Goal: Transaction & Acquisition: Purchase product/service

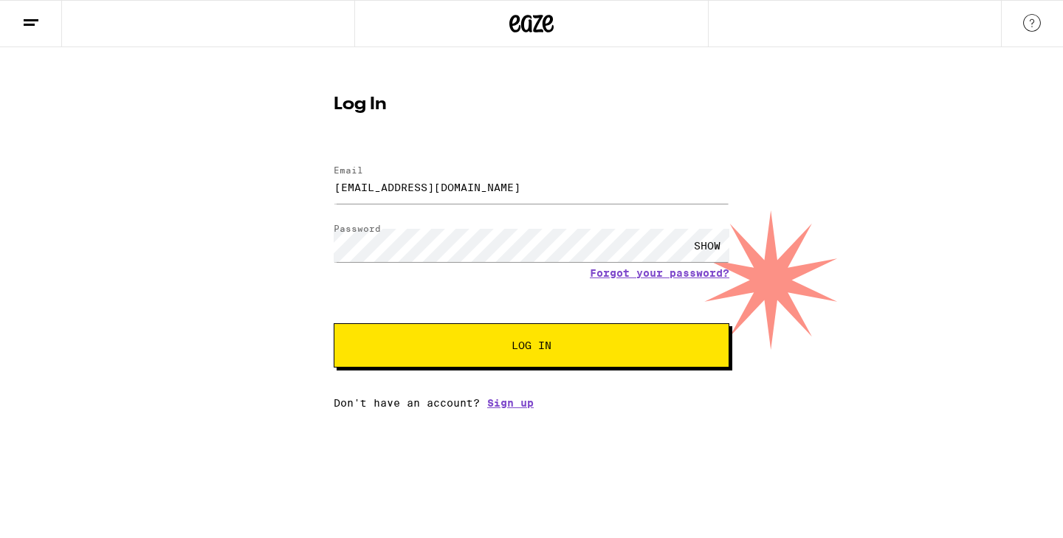
click at [497, 355] on button "Log In" at bounding box center [532, 345] width 396 height 44
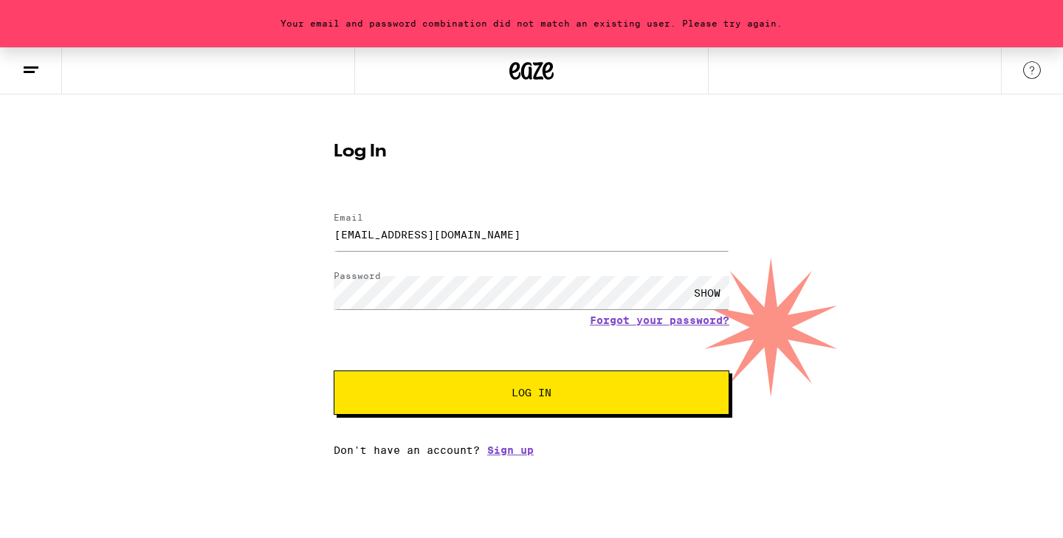
click at [700, 291] on div "SHOW" at bounding box center [707, 292] width 44 height 33
click at [522, 246] on input "[EMAIL_ADDRESS][DOMAIN_NAME]" at bounding box center [532, 234] width 396 height 33
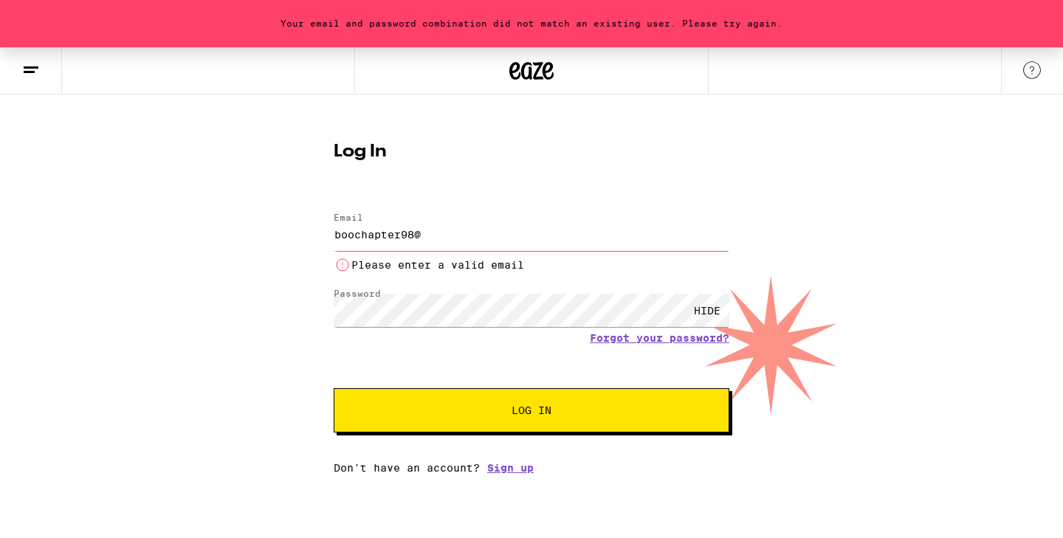
type input "[EMAIL_ADDRESS][DOMAIN_NAME]"
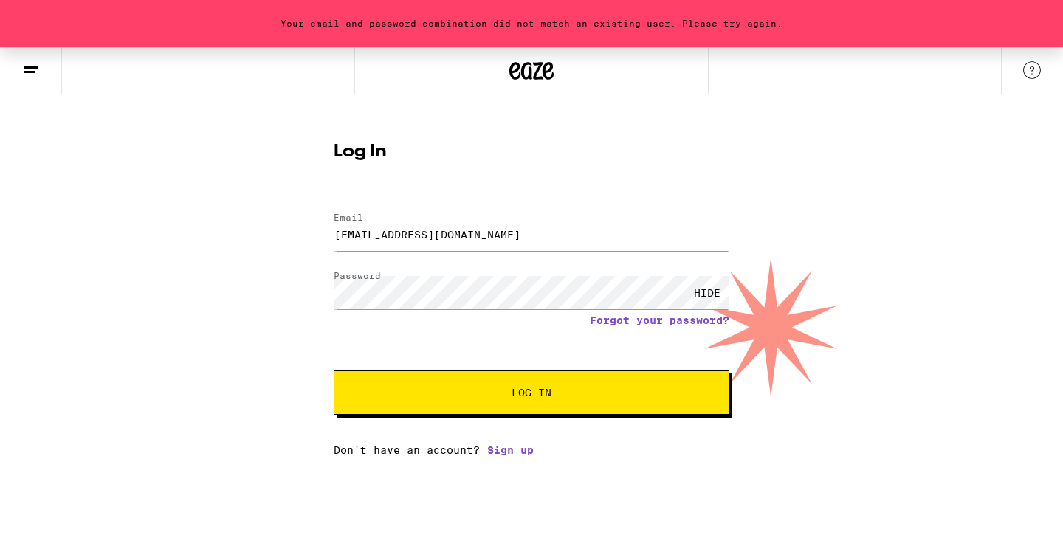
click at [457, 404] on button "Log In" at bounding box center [532, 392] width 396 height 44
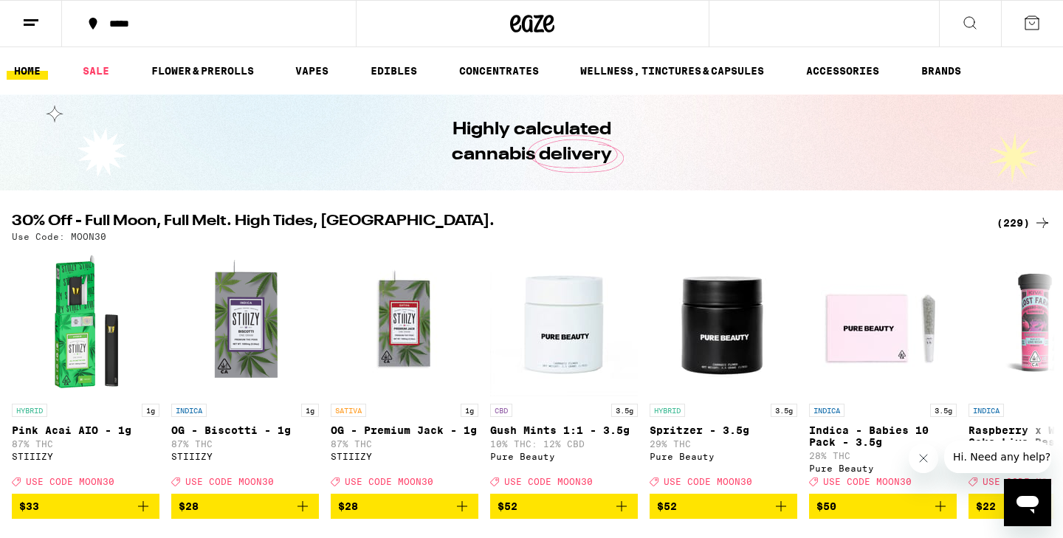
click at [106, 18] on div "*****" at bounding box center [218, 23] width 232 height 10
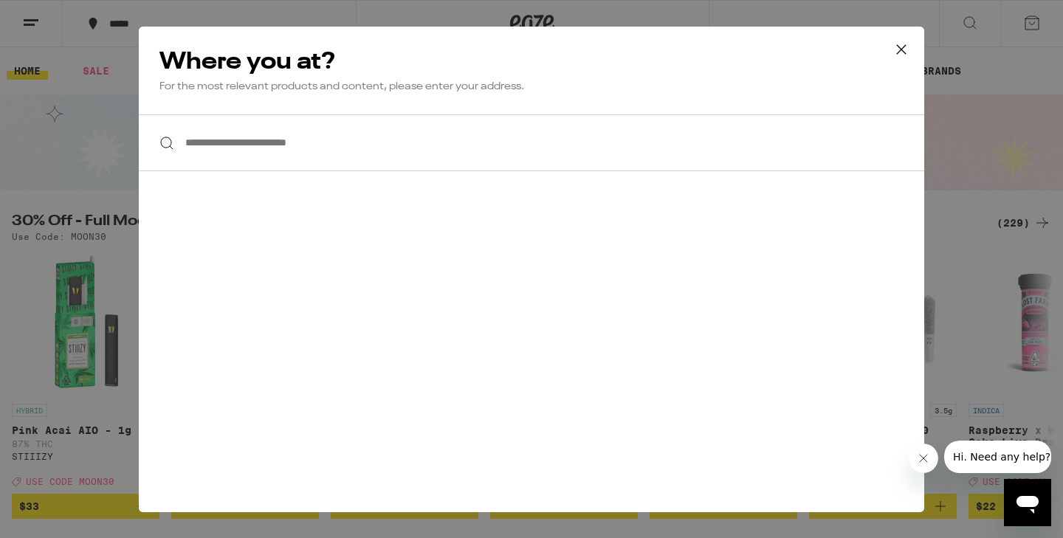
click at [223, 144] on input "**********" at bounding box center [531, 142] width 785 height 57
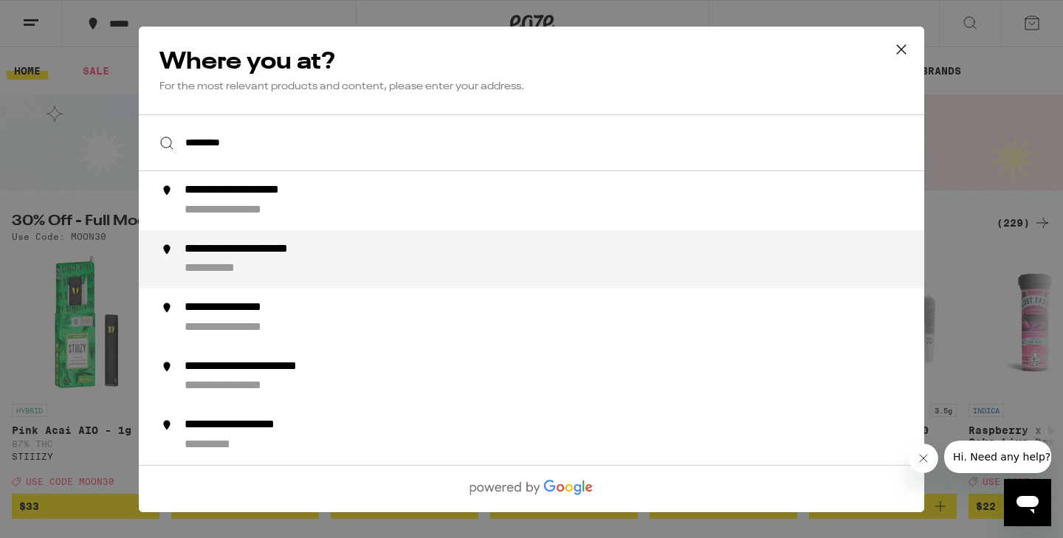
click at [232, 256] on div "**********" at bounding box center [272, 248] width 176 height 15
type input "**********"
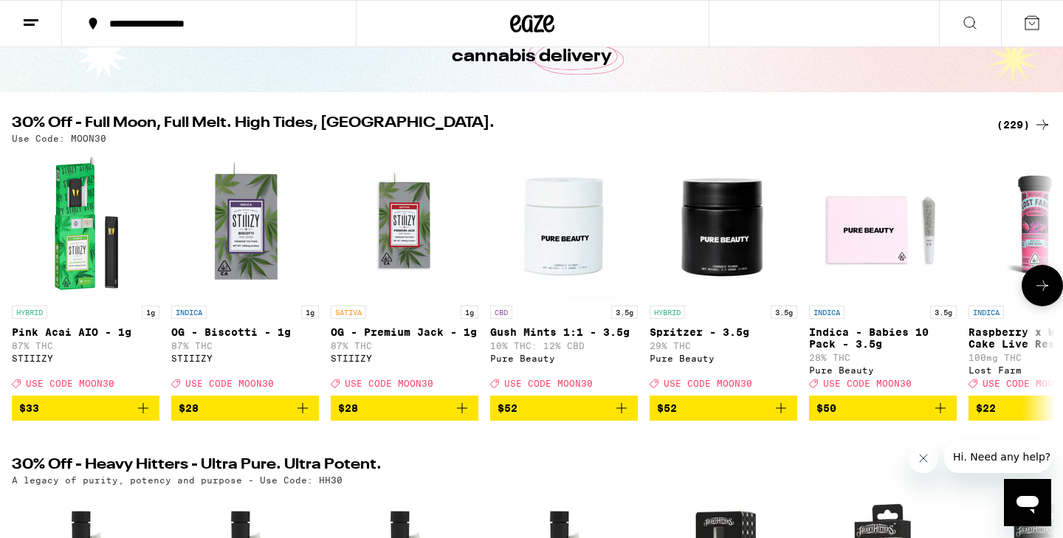
scroll to position [97, 0]
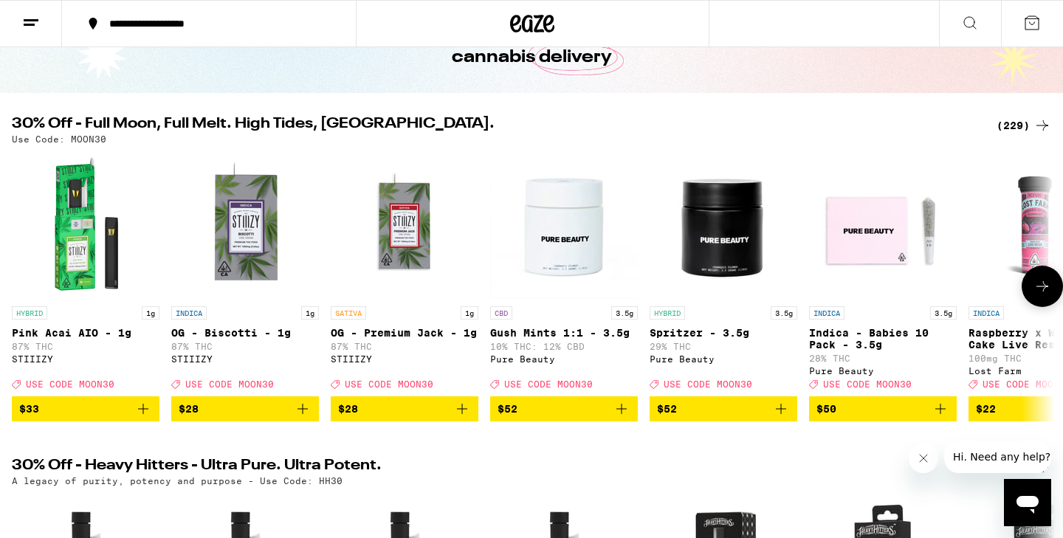
click at [1038, 284] on icon at bounding box center [1042, 286] width 18 height 18
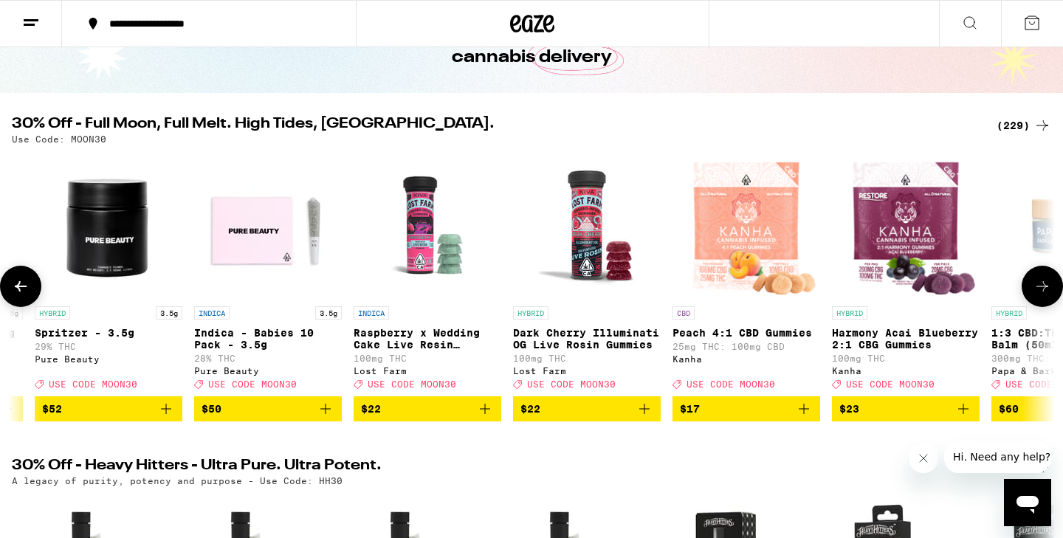
scroll to position [0, 878]
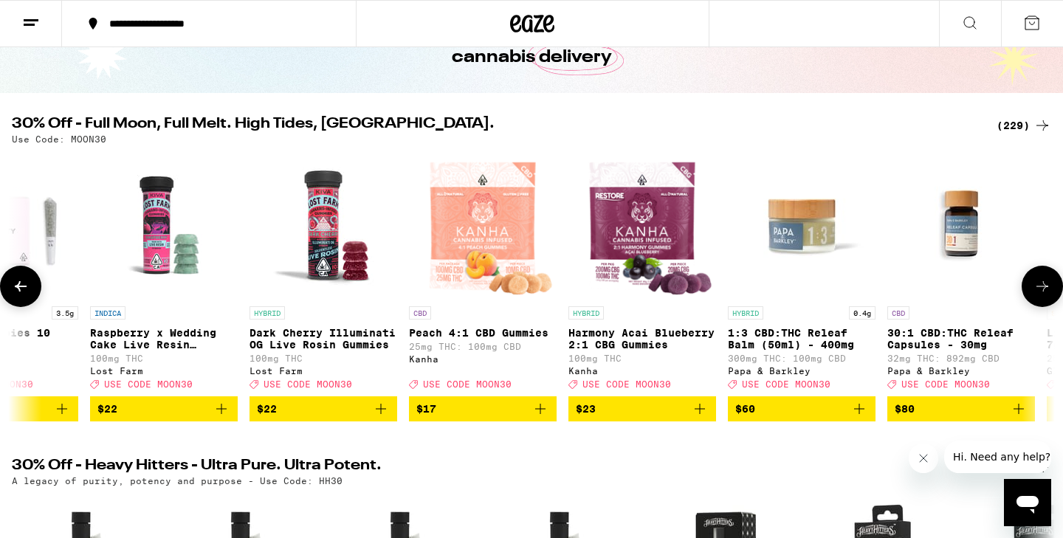
click at [1037, 287] on icon at bounding box center [1042, 286] width 18 height 18
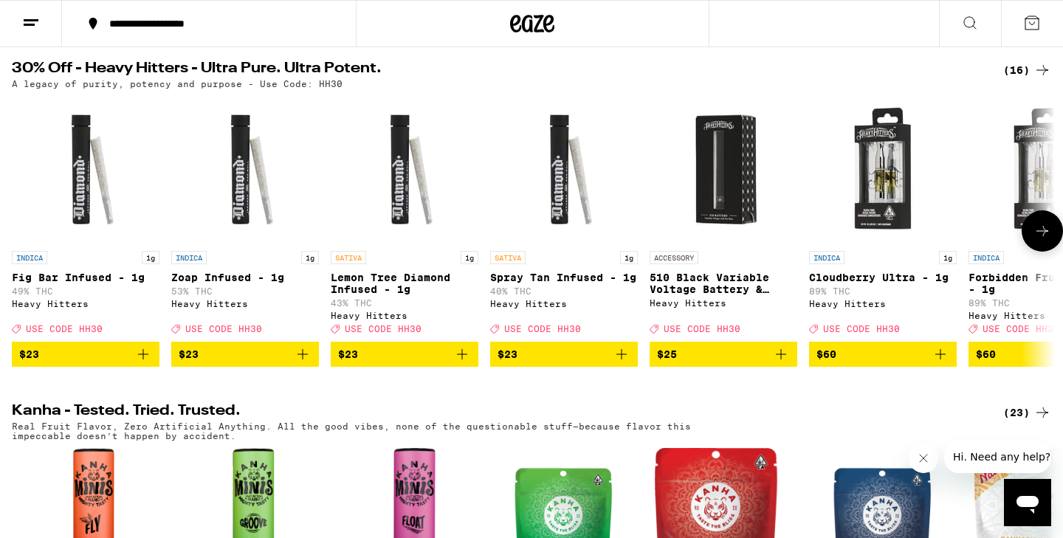
scroll to position [489, 0]
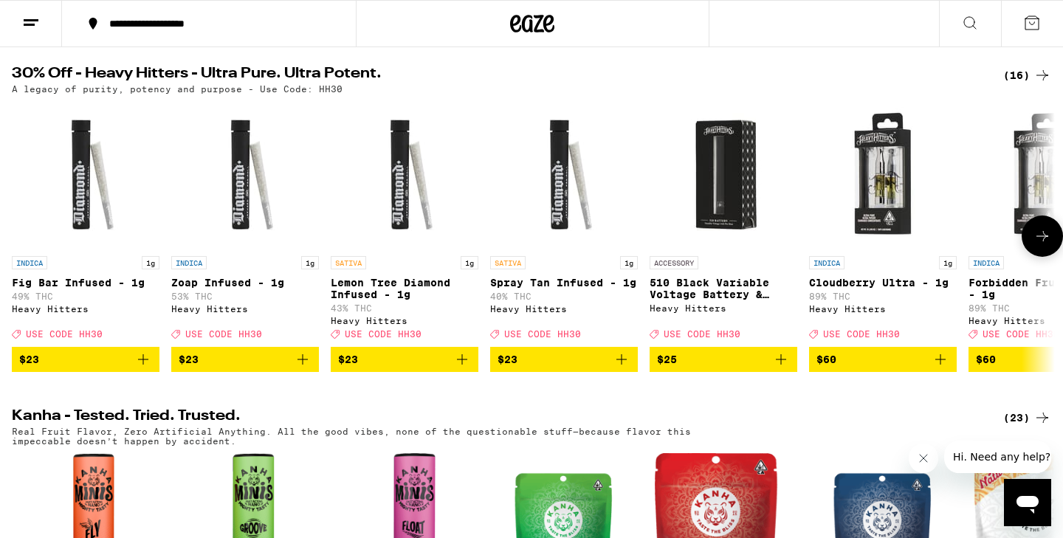
click at [1043, 245] on icon at bounding box center [1042, 236] width 18 height 18
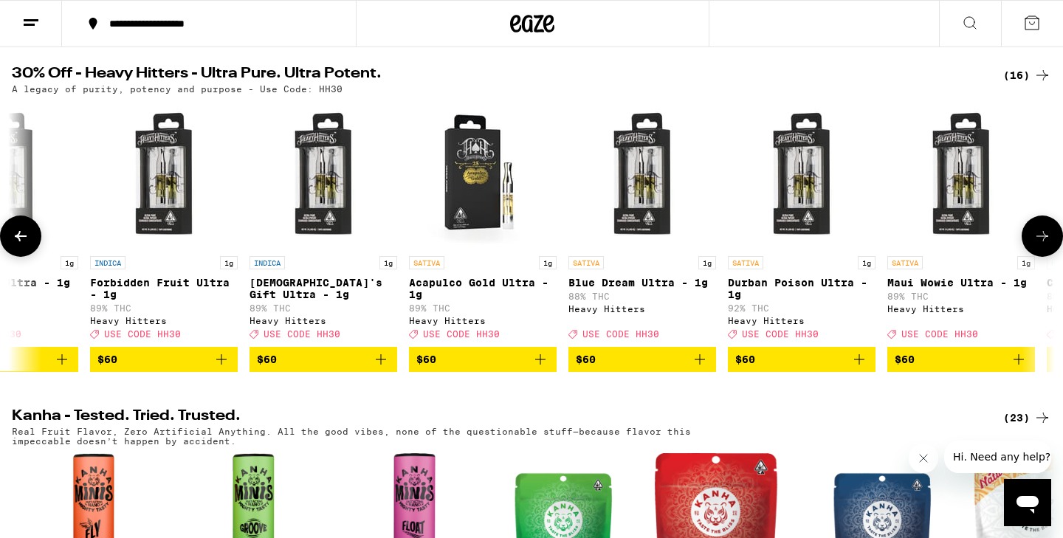
click at [857, 368] on icon "Add to bag" at bounding box center [859, 360] width 18 height 18
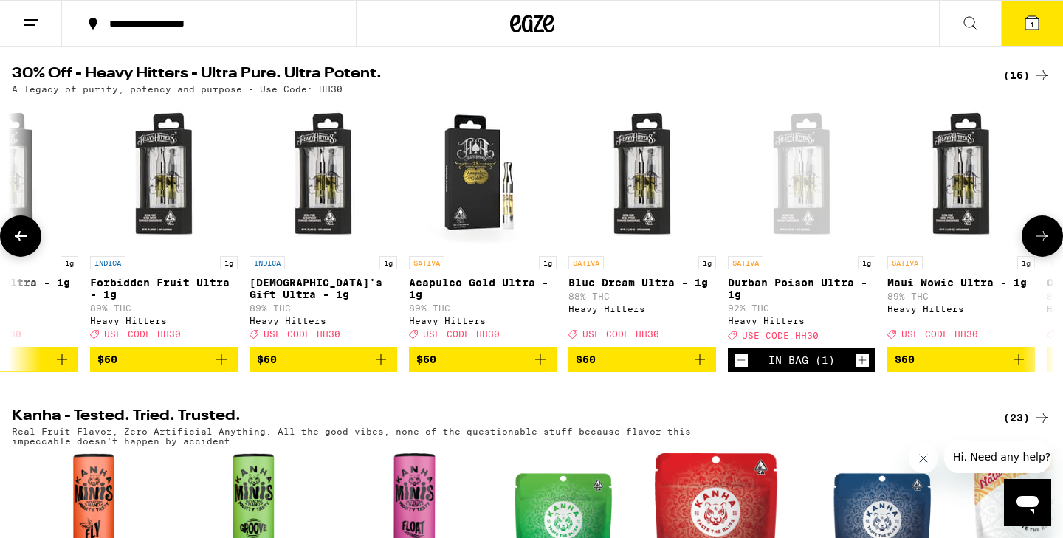
click at [861, 369] on icon "Increment" at bounding box center [861, 360] width 13 height 18
click at [860, 369] on icon "Increment" at bounding box center [861, 360] width 13 height 18
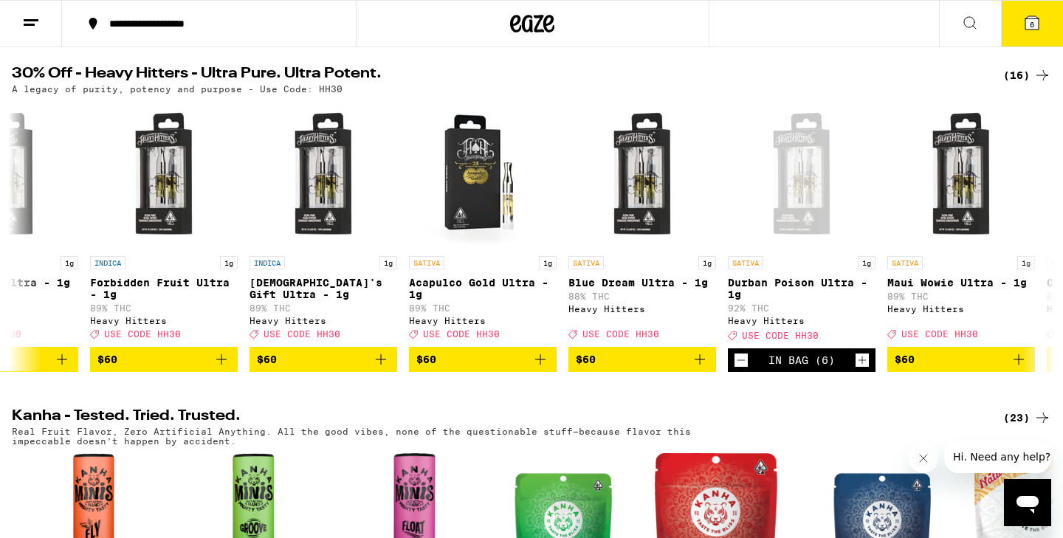
click at [1030, 24] on span "6" at bounding box center [1031, 24] width 4 height 9
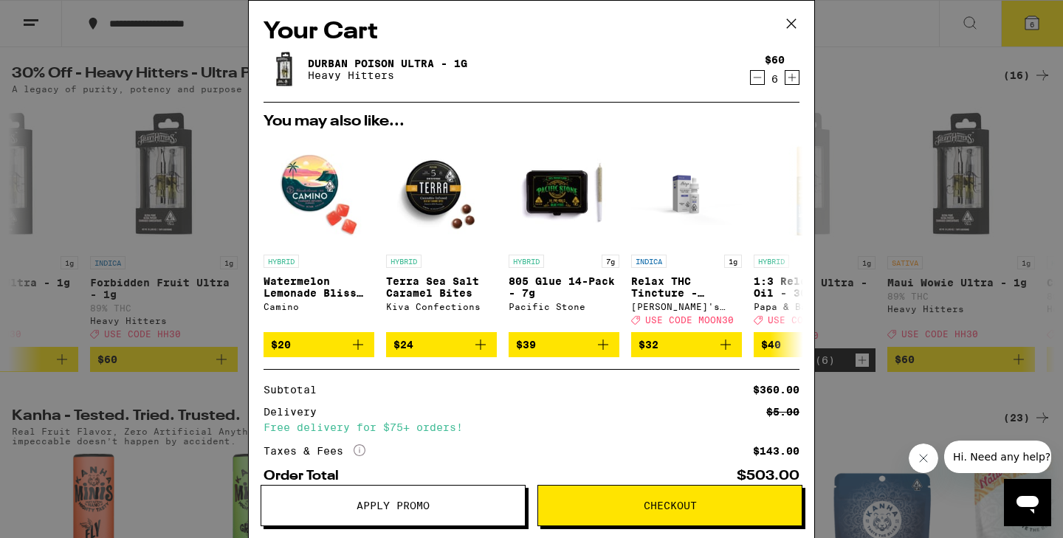
click at [787, 78] on icon "Increment" at bounding box center [791, 78] width 13 height 18
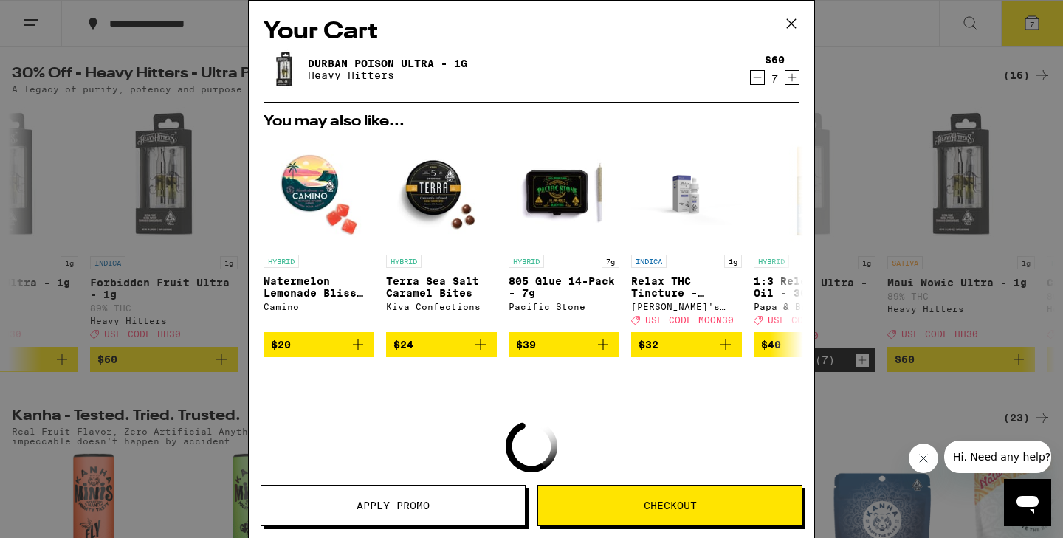
click at [793, 77] on icon "Increment" at bounding box center [791, 78] width 13 height 18
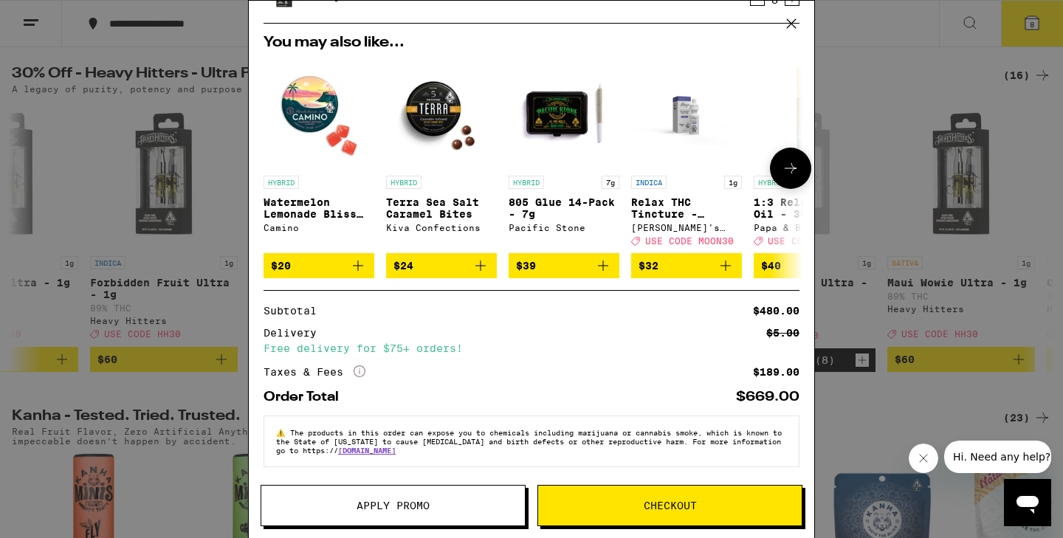
scroll to position [90, 0]
click at [341, 494] on button "Apply Promo" at bounding box center [392, 505] width 265 height 41
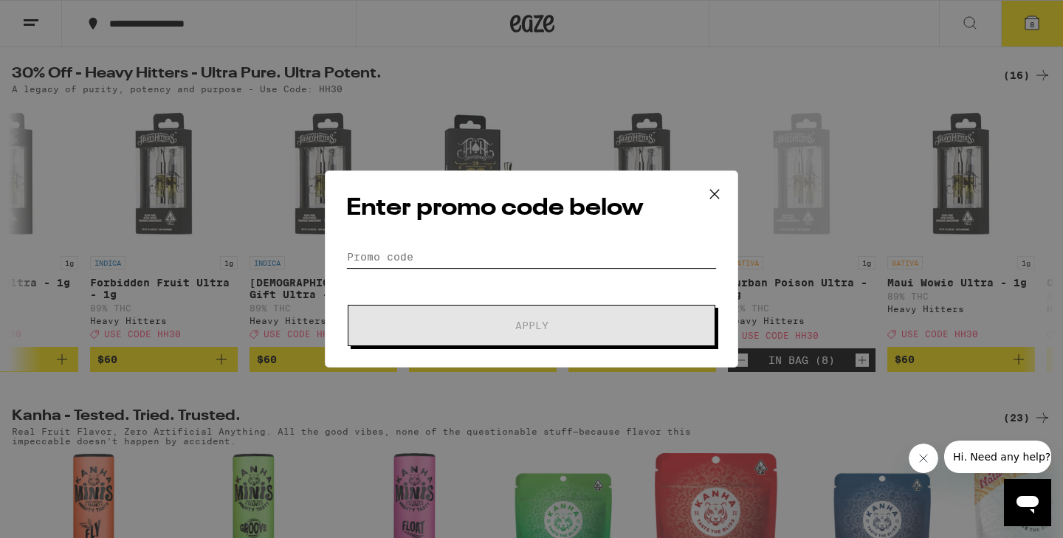
click at [394, 258] on input "Promo Code" at bounding box center [531, 257] width 370 height 22
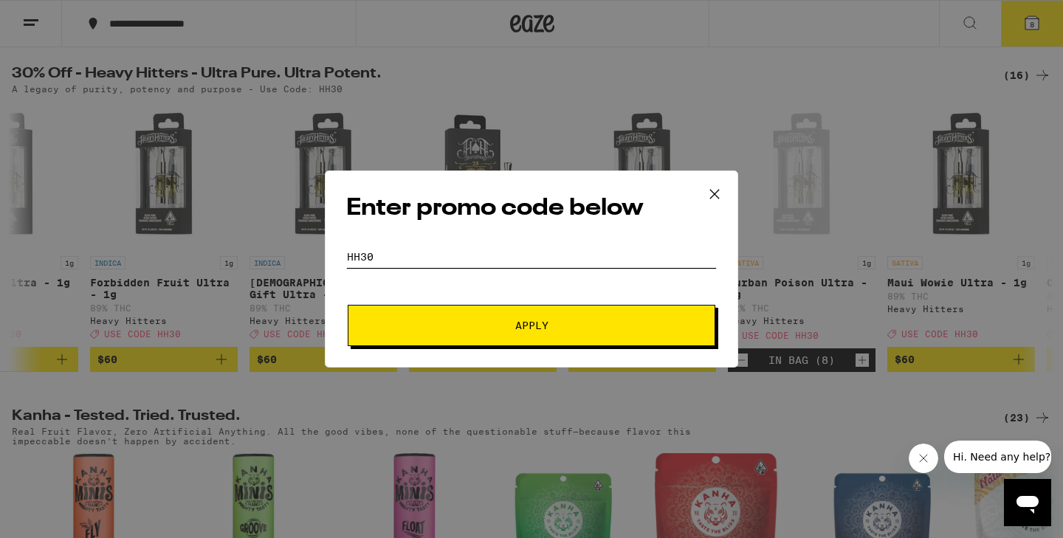
type input "hh30"
click at [418, 330] on span "Apply" at bounding box center [531, 325] width 266 height 10
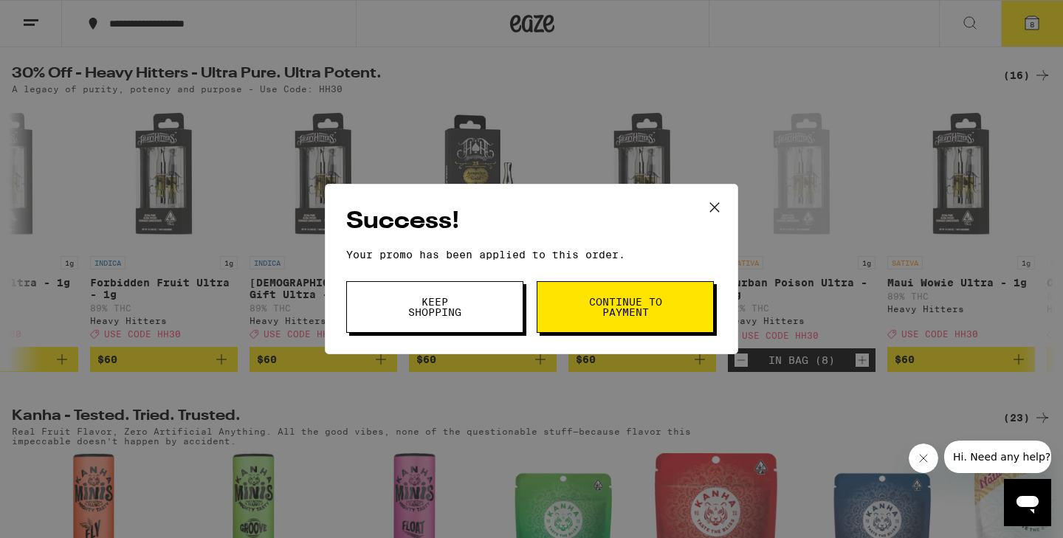
click at [433, 314] on span "Keep Shopping" at bounding box center [434, 307] width 75 height 21
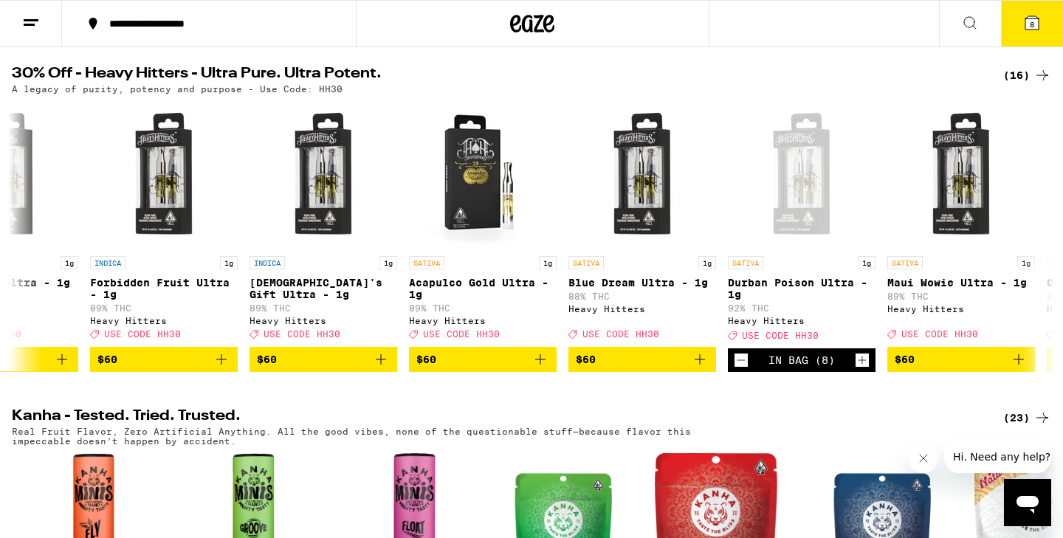
click at [1026, 30] on icon at bounding box center [1031, 22] width 13 height 13
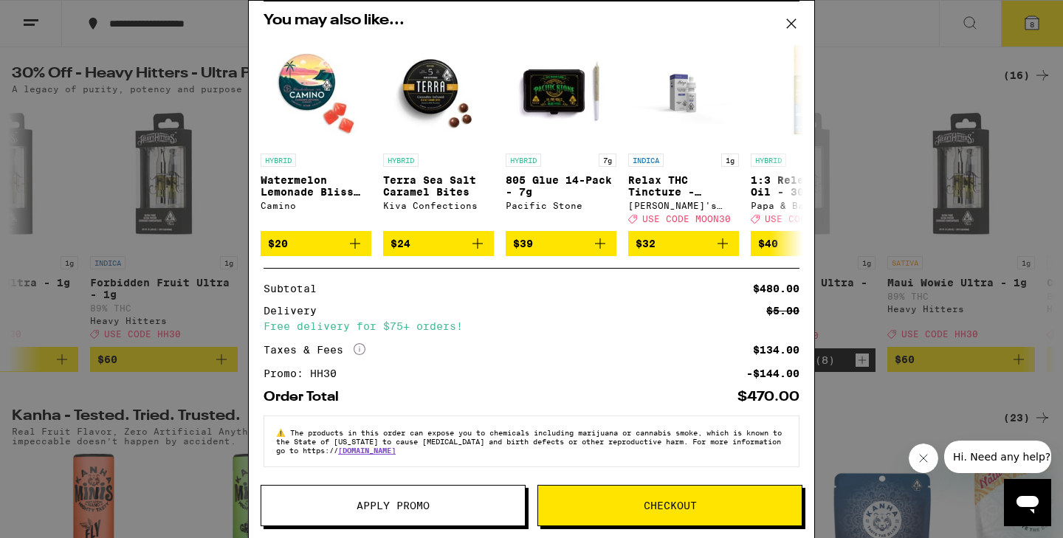
scroll to position [102, 0]
click at [650, 511] on span "Checkout" at bounding box center [669, 505] width 53 height 10
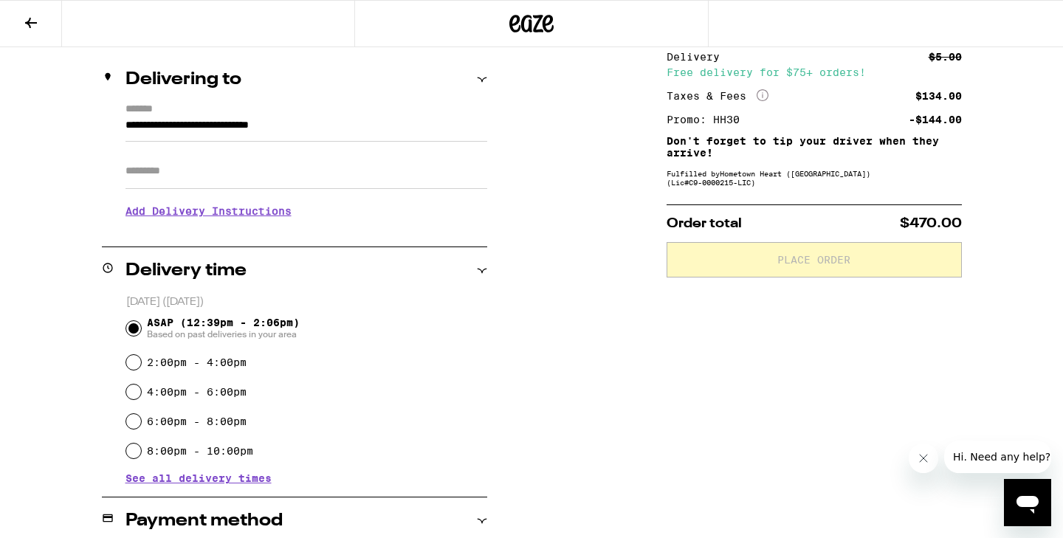
scroll to position [168, 0]
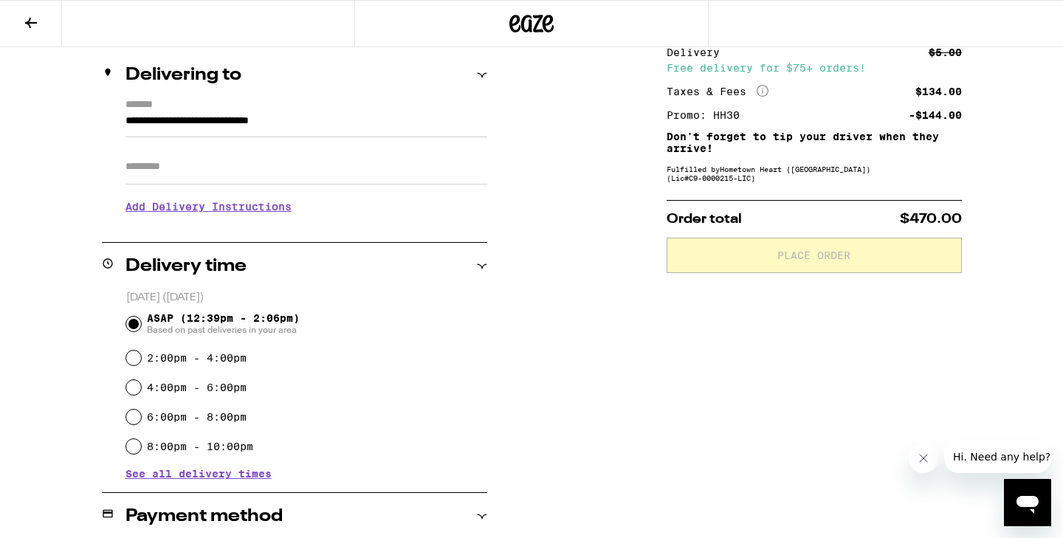
click at [275, 212] on h3 "Add Delivery Instructions" at bounding box center [306, 207] width 362 height 34
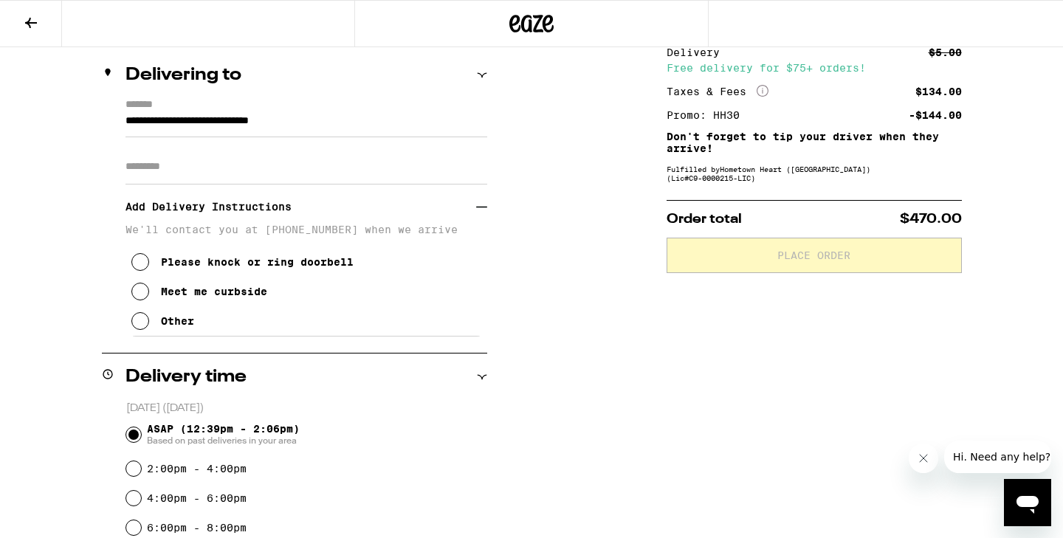
click at [206, 297] on div "Meet me curbside" at bounding box center [214, 292] width 106 height 12
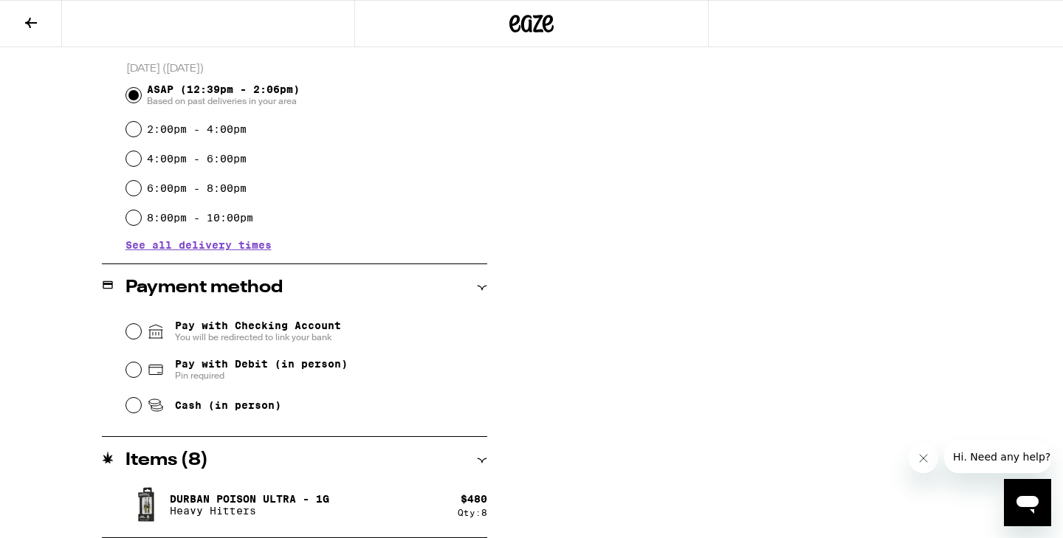
scroll to position [508, 0]
click at [129, 410] on input "Cash (in person)" at bounding box center [133, 405] width 15 height 15
radio input "true"
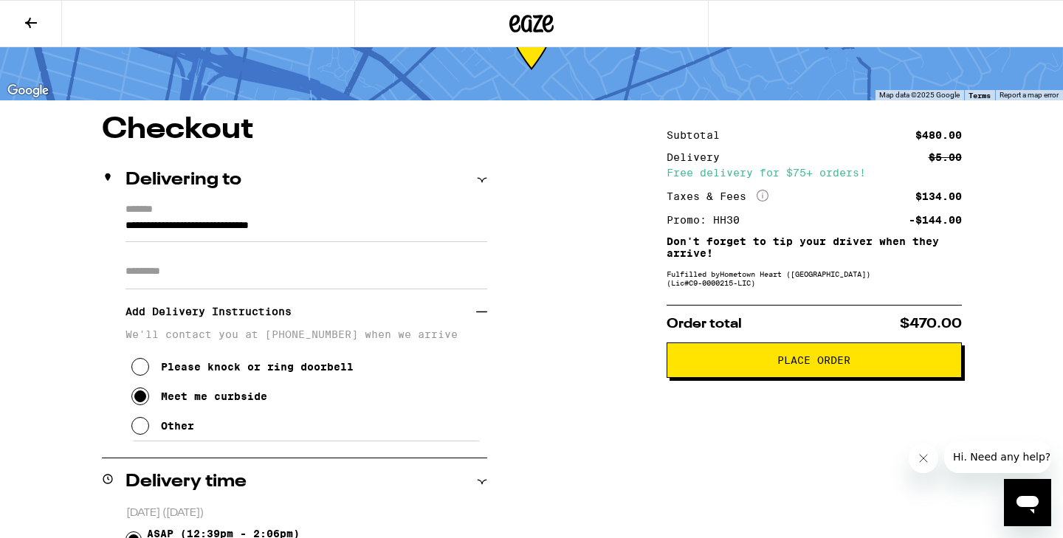
scroll to position [61, 0]
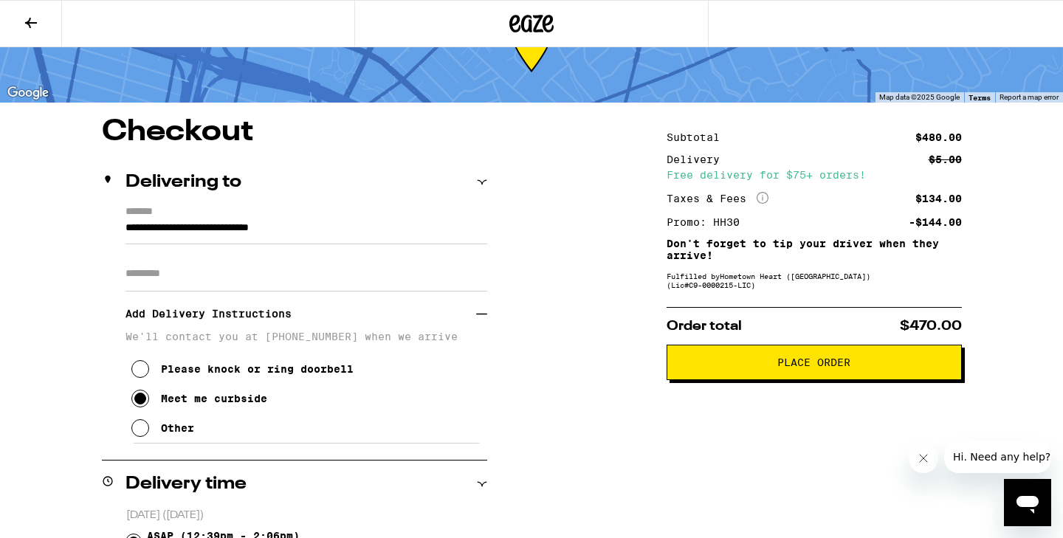
click at [818, 367] on span "Place Order" at bounding box center [813, 362] width 73 height 10
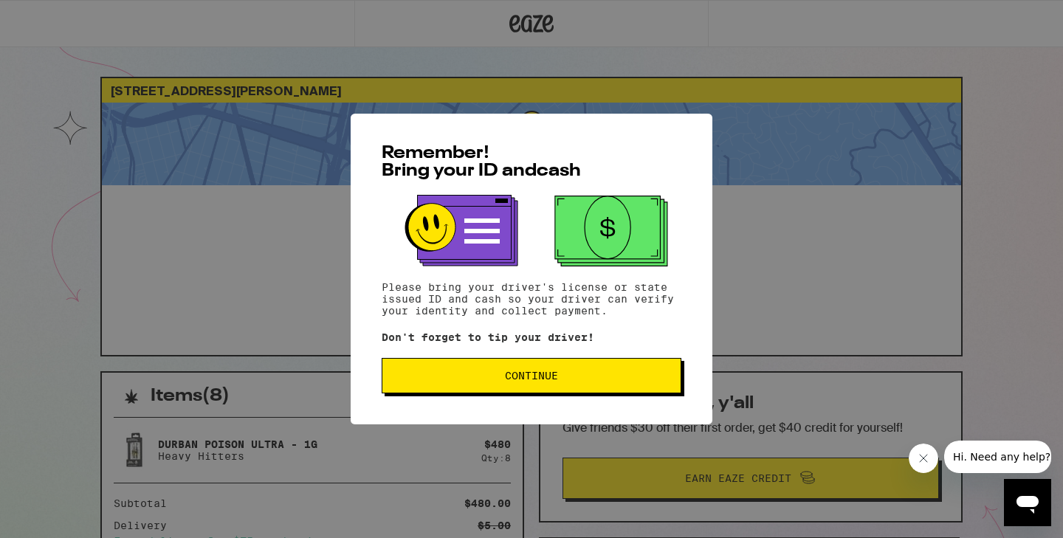
click at [617, 379] on span "Continue" at bounding box center [531, 375] width 274 height 10
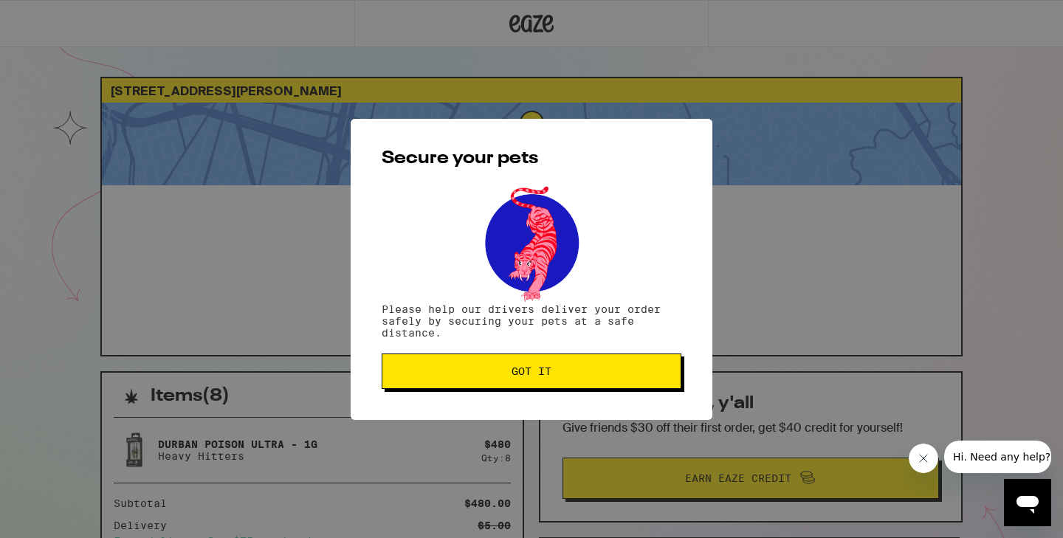
click at [617, 379] on button "Got it" at bounding box center [531, 370] width 300 height 35
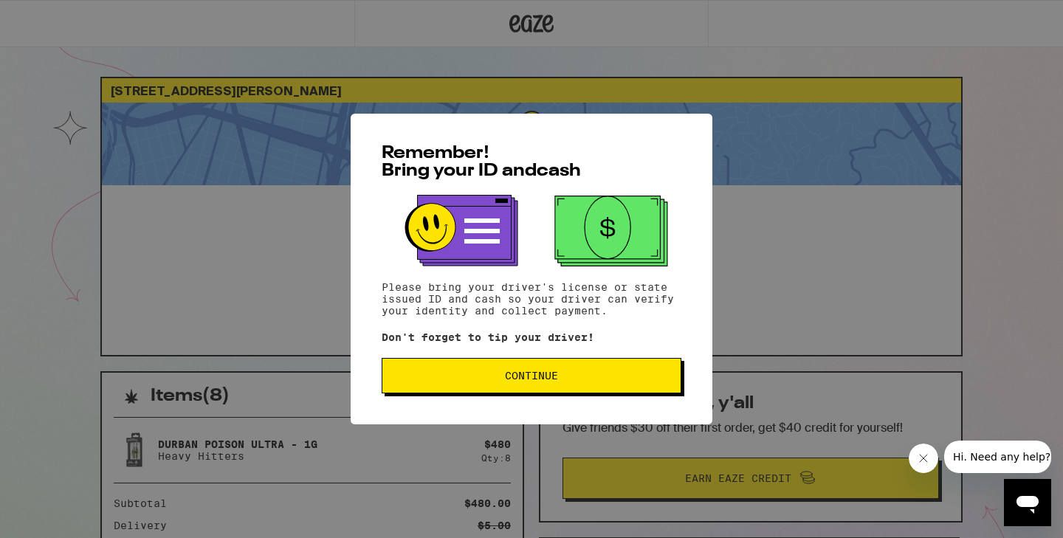
click at [504, 370] on button "Continue" at bounding box center [531, 375] width 300 height 35
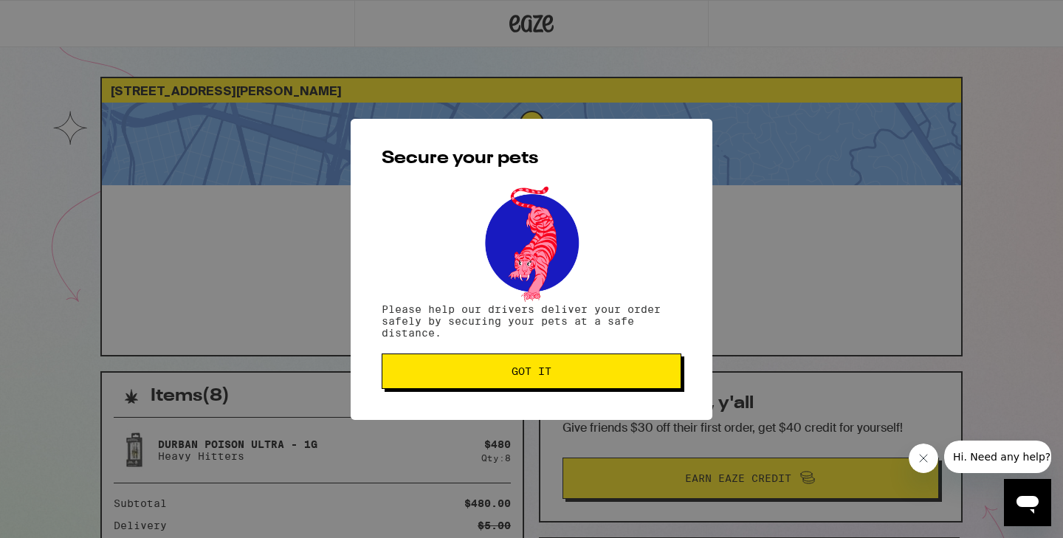
click at [504, 370] on span "Got it" at bounding box center [531, 371] width 274 height 10
